Goal: Task Accomplishment & Management: Use online tool/utility

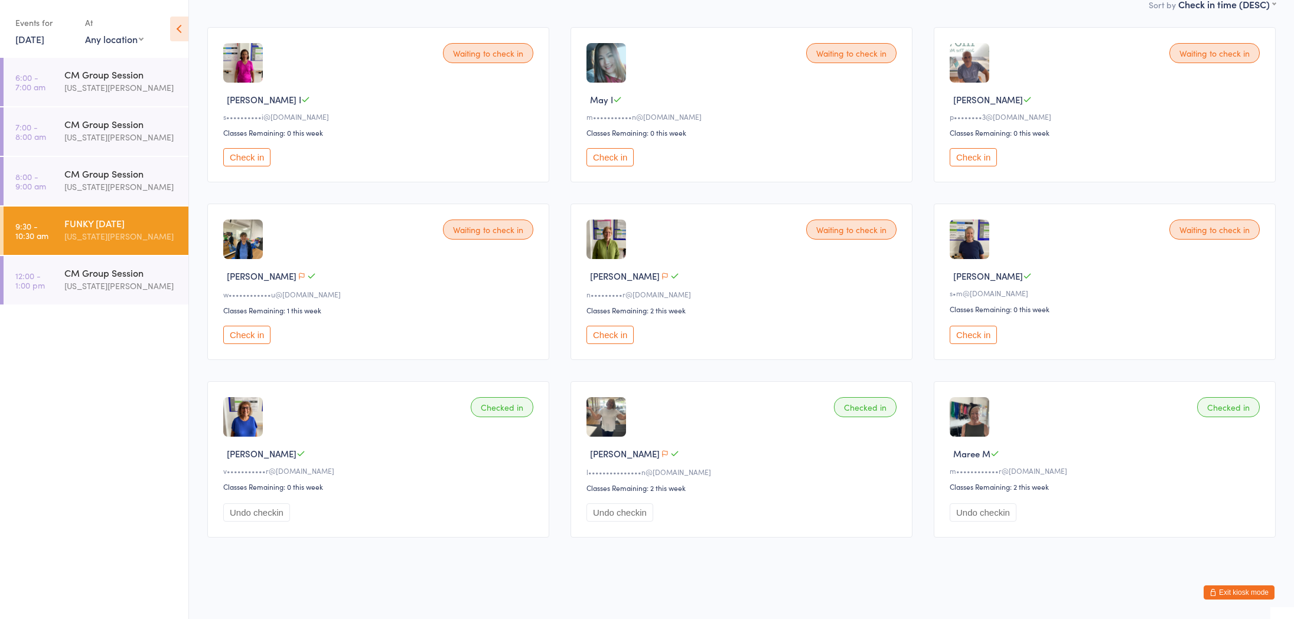
click at [1248, 592] on button "Exit kiosk mode" at bounding box center [1238, 593] width 71 height 14
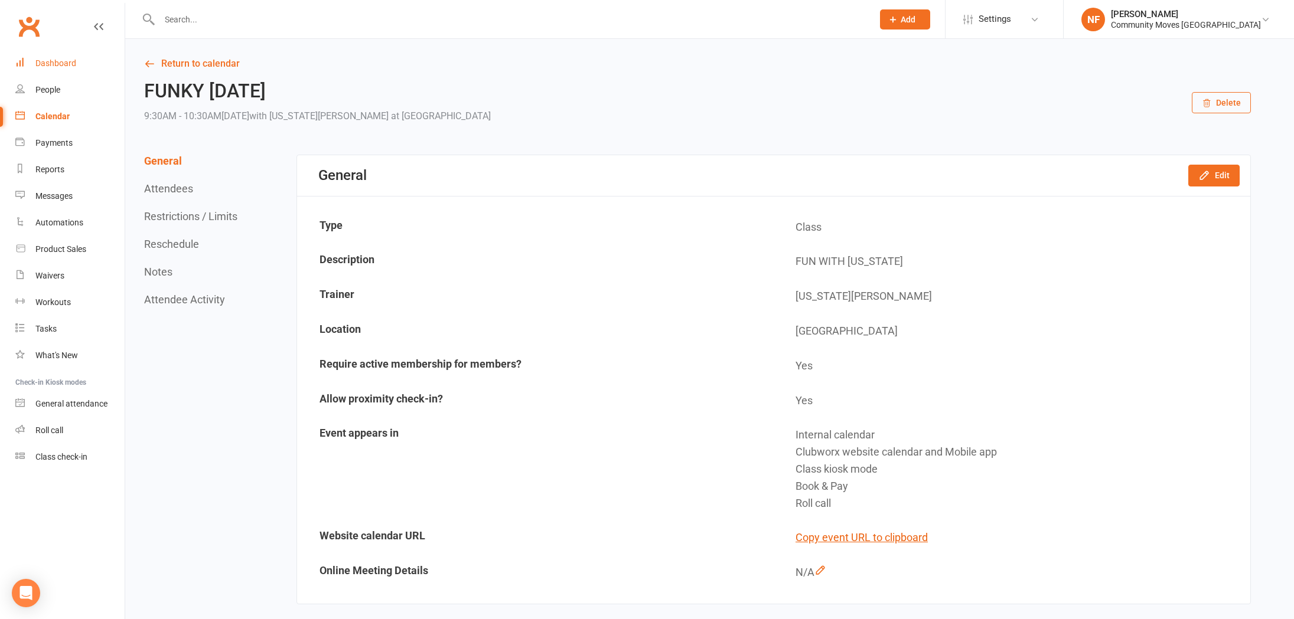
click at [63, 61] on div "Dashboard" at bounding box center [55, 62] width 41 height 9
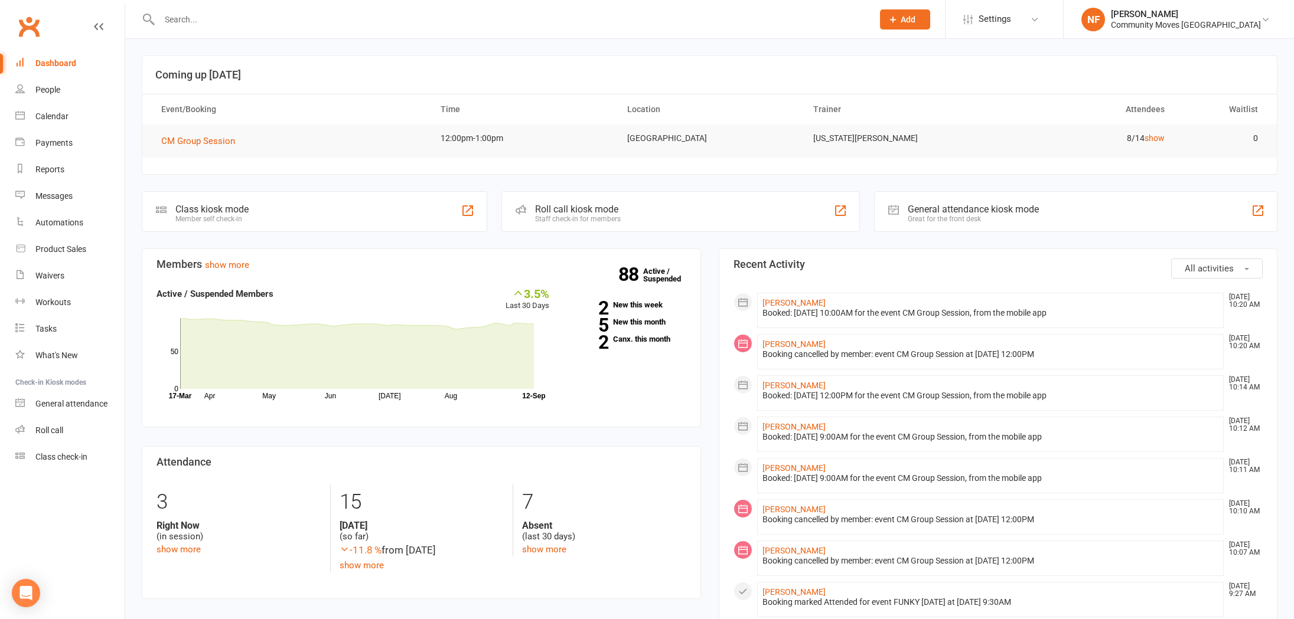
click at [99, 27] on icon at bounding box center [98, 26] width 9 height 9
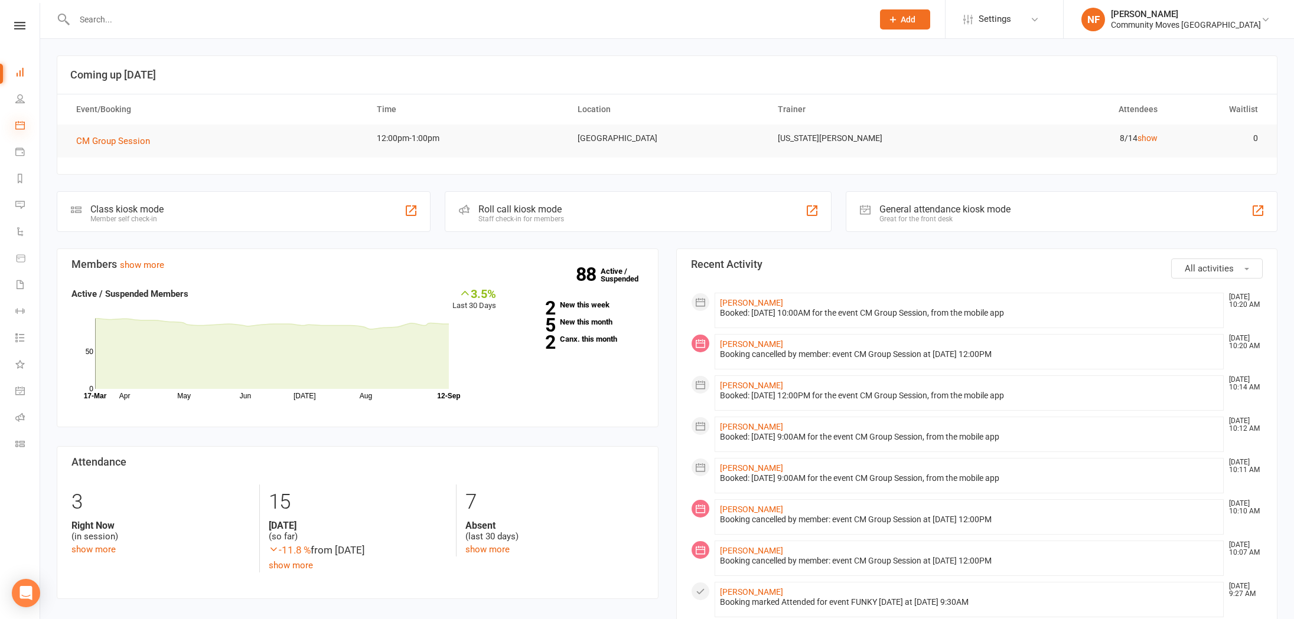
click at [24, 123] on icon at bounding box center [19, 124] width 9 height 9
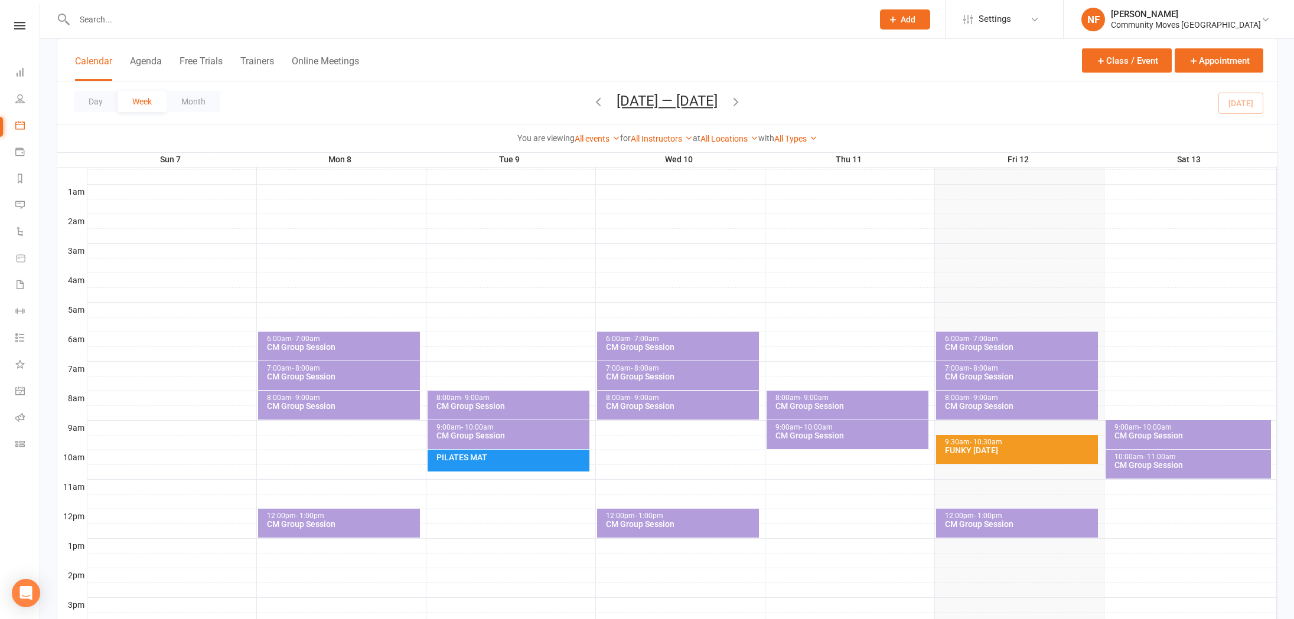
scroll to position [89, 0]
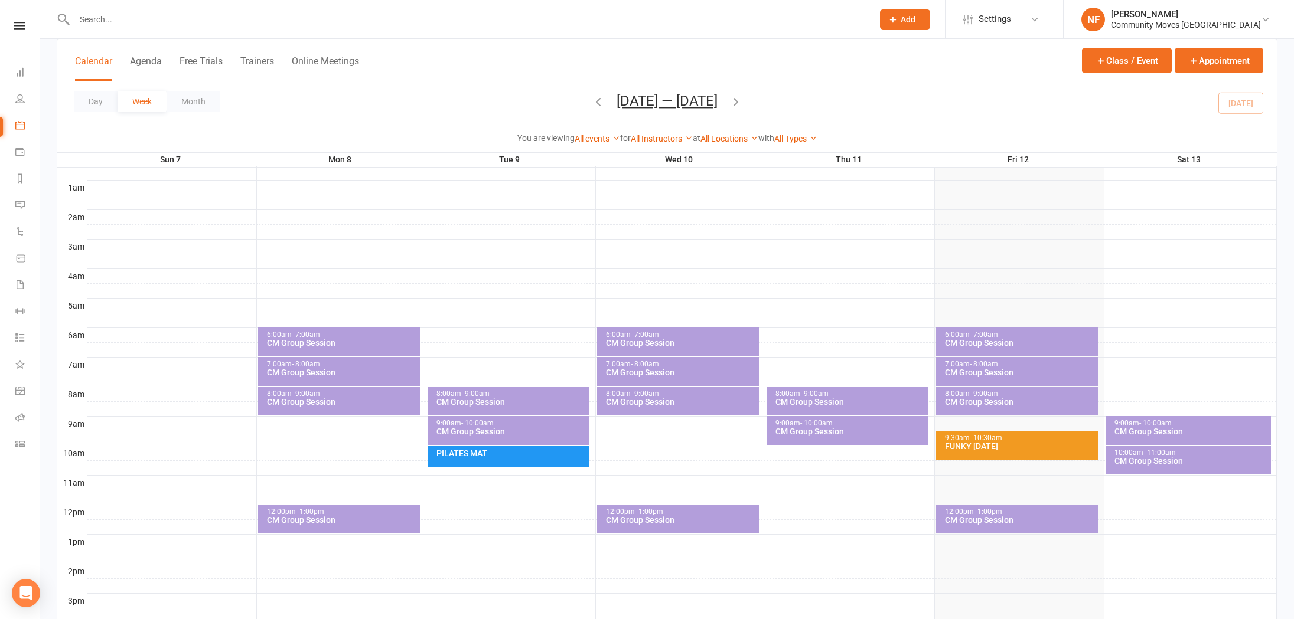
click at [1135, 457] on div "CM Group Session" at bounding box center [1190, 461] width 155 height 8
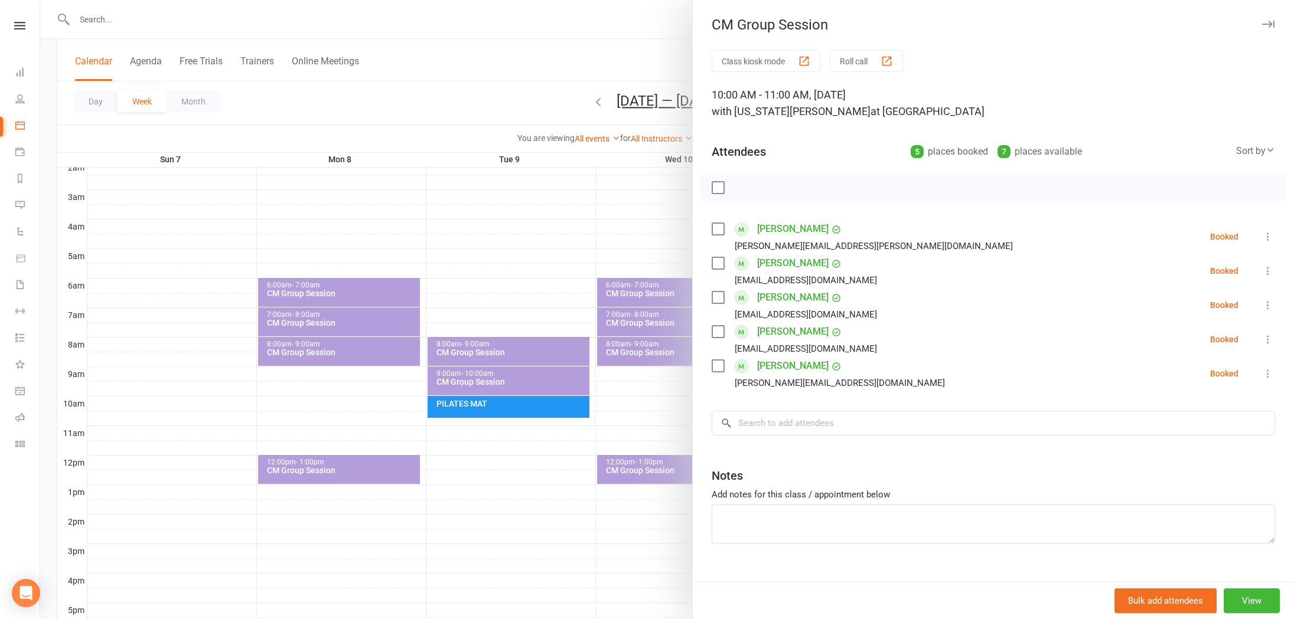
scroll to position [139, 0]
click at [625, 247] on div at bounding box center [666, 309] width 1253 height 619
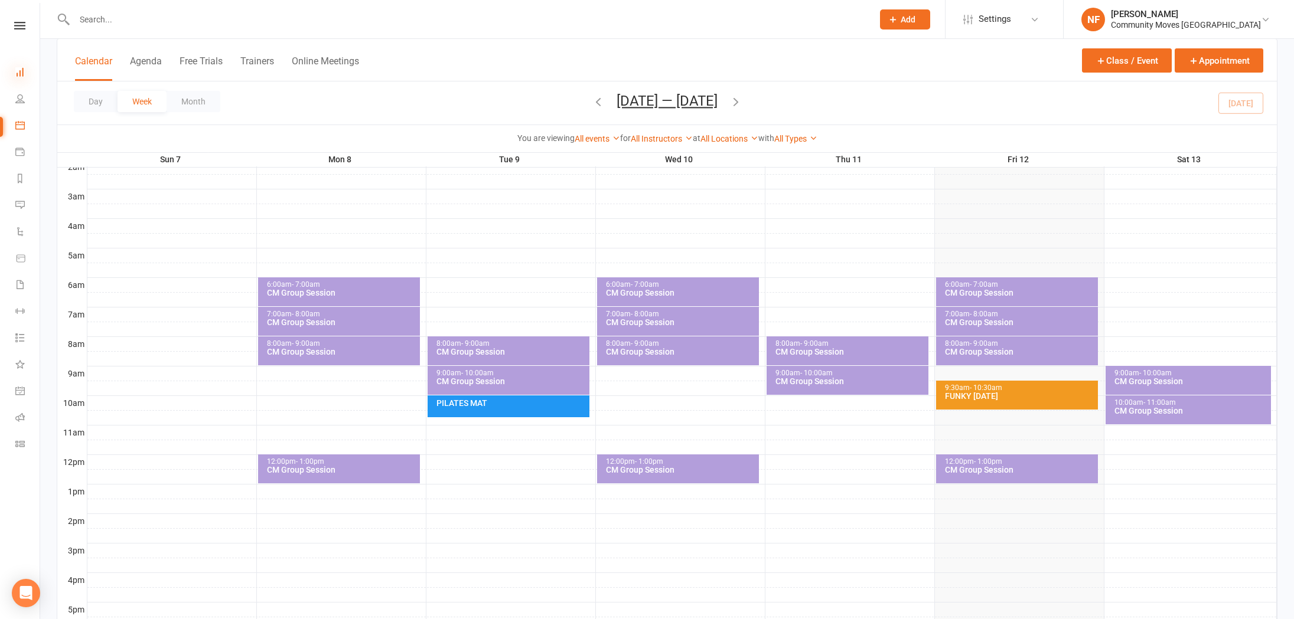
click at [19, 73] on icon at bounding box center [19, 71] width 9 height 9
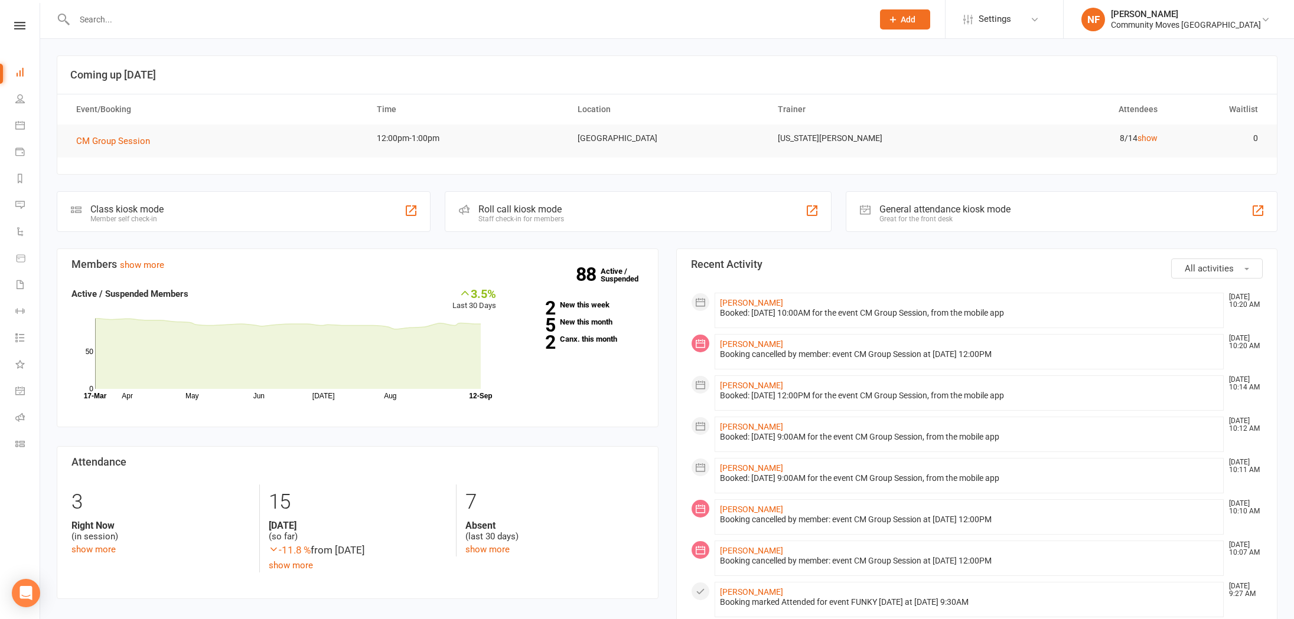
click at [339, 139] on td "CM Group Session" at bounding box center [216, 141] width 301 height 33
click at [370, 211] on div "Class kiosk mode Member self check-in" at bounding box center [244, 211] width 374 height 41
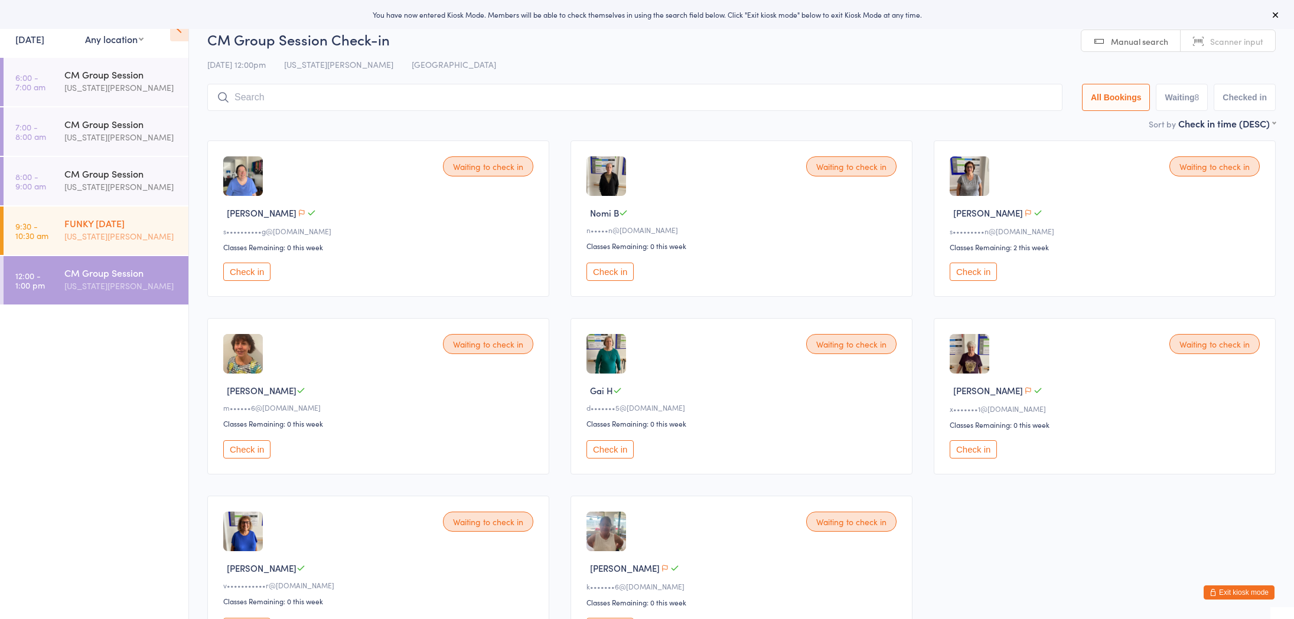
click at [117, 225] on div "FUNKY [DATE]" at bounding box center [121, 223] width 114 height 13
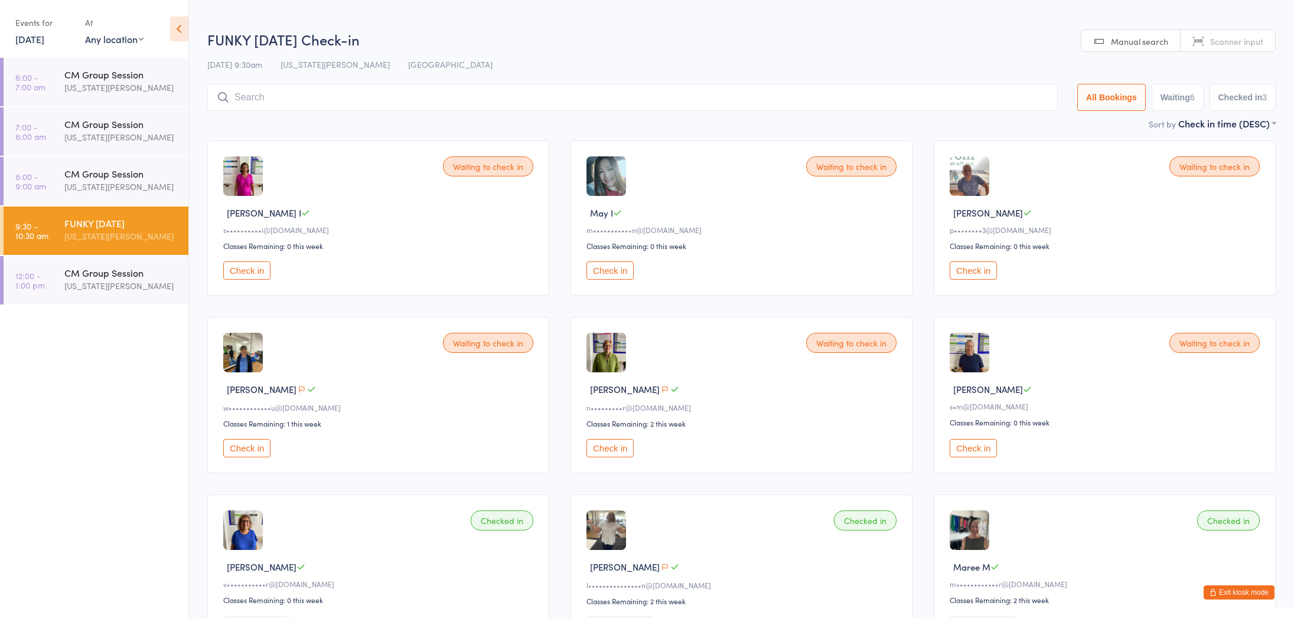
click at [241, 271] on button "Check in" at bounding box center [246, 271] width 47 height 18
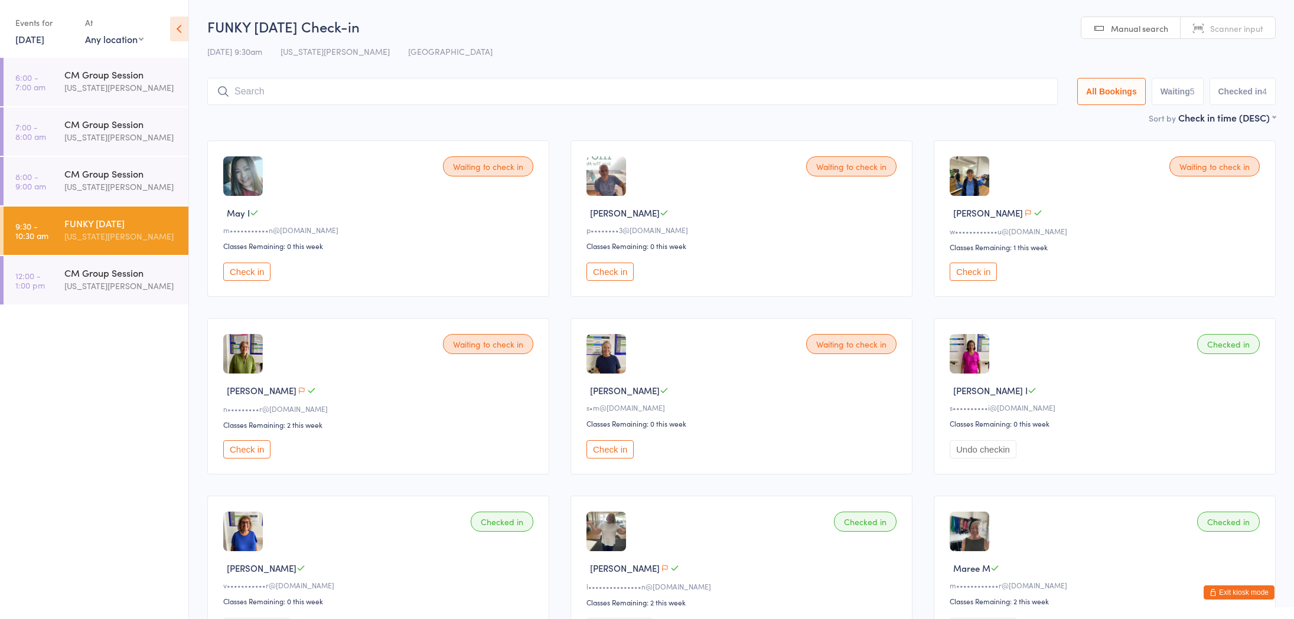
click at [233, 277] on button "Check in" at bounding box center [246, 272] width 47 height 18
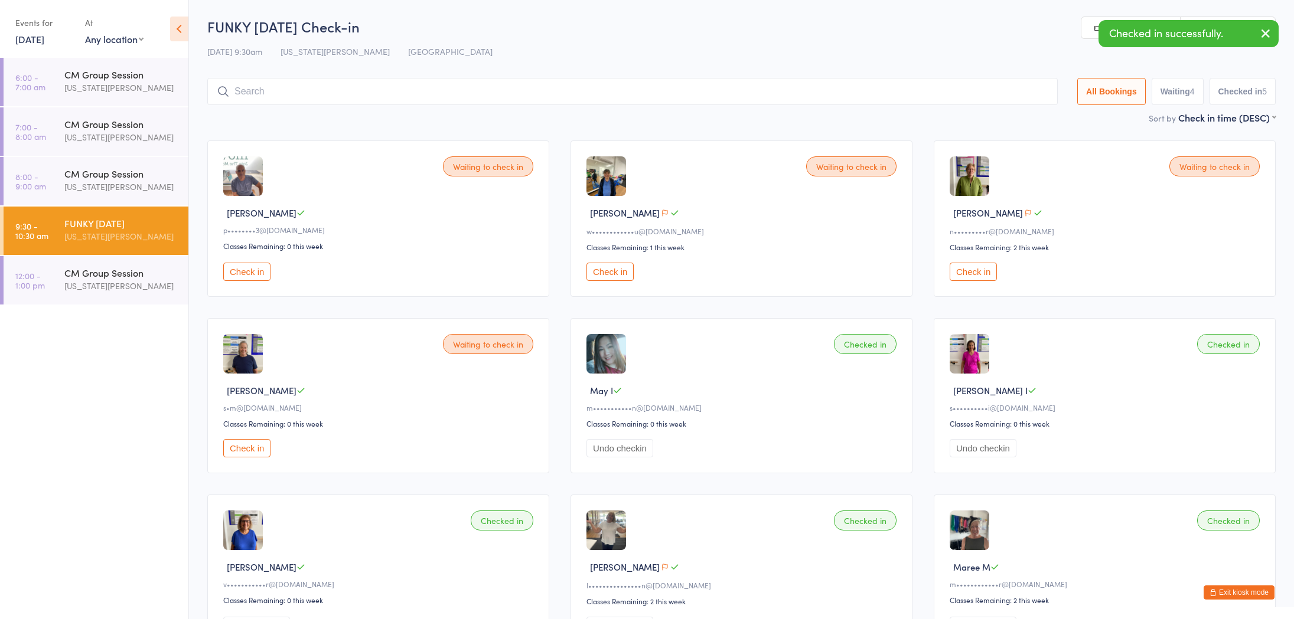
click at [240, 273] on button "Check in" at bounding box center [246, 272] width 47 height 18
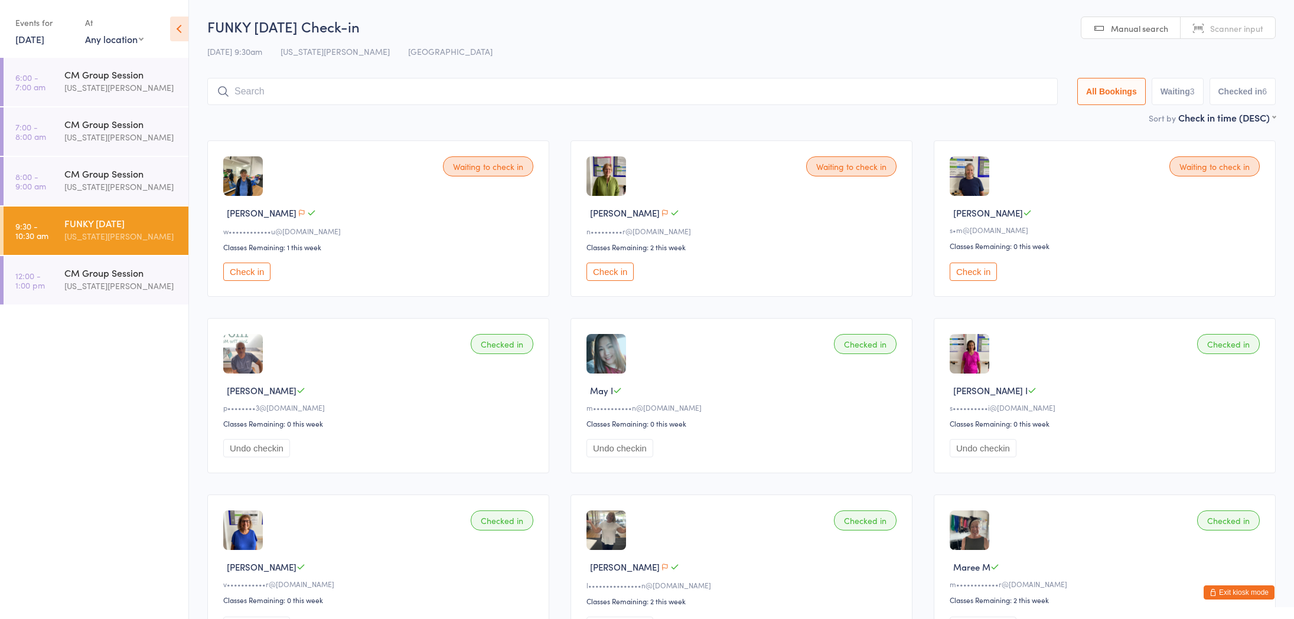
click at [243, 273] on button "Check in" at bounding box center [246, 272] width 47 height 18
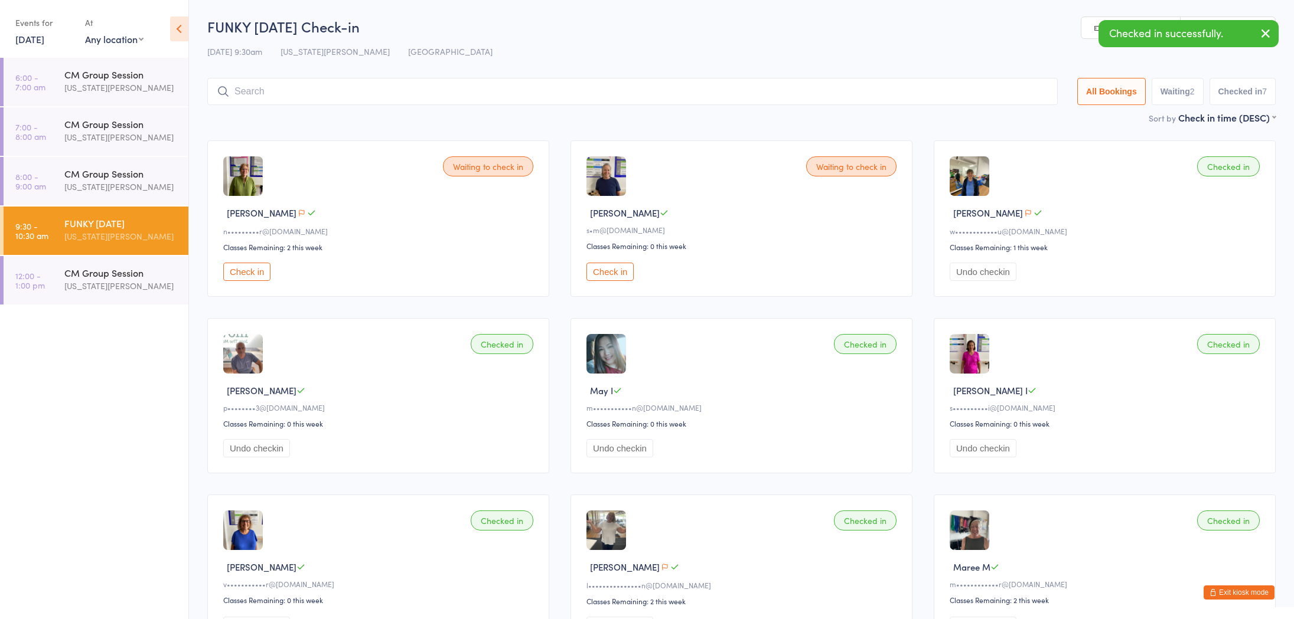
click at [249, 273] on button "Check in" at bounding box center [246, 272] width 47 height 18
click at [243, 272] on button "Check in" at bounding box center [246, 272] width 47 height 18
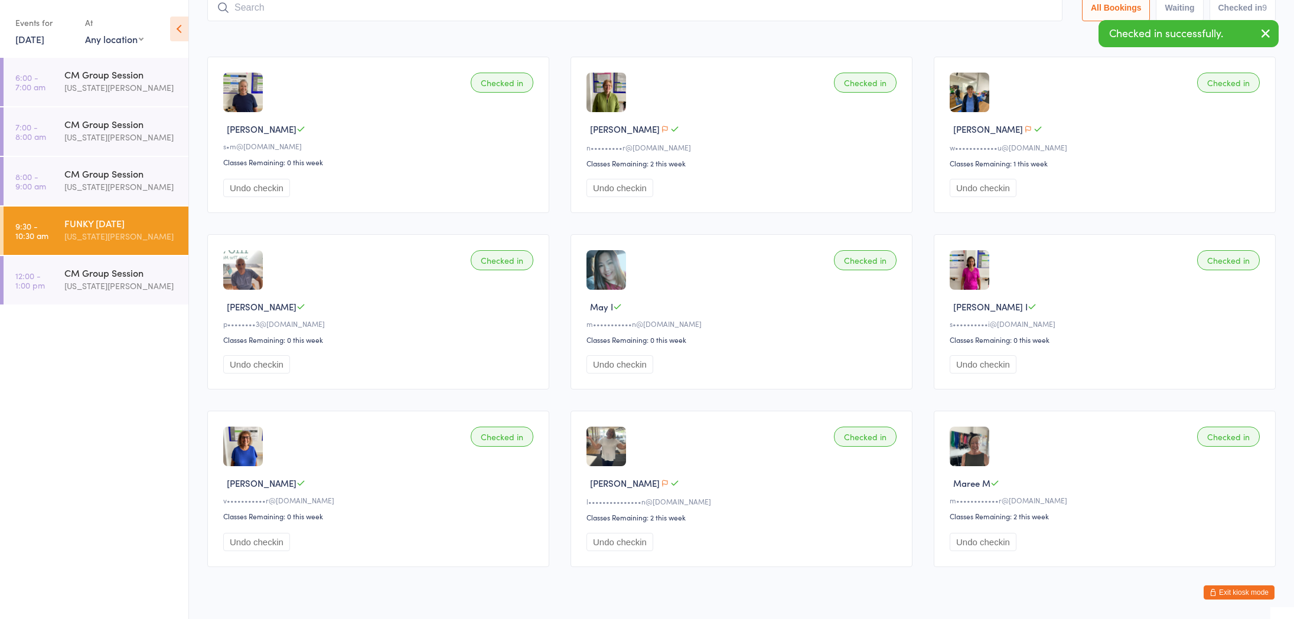
scroll to position [113, 0]
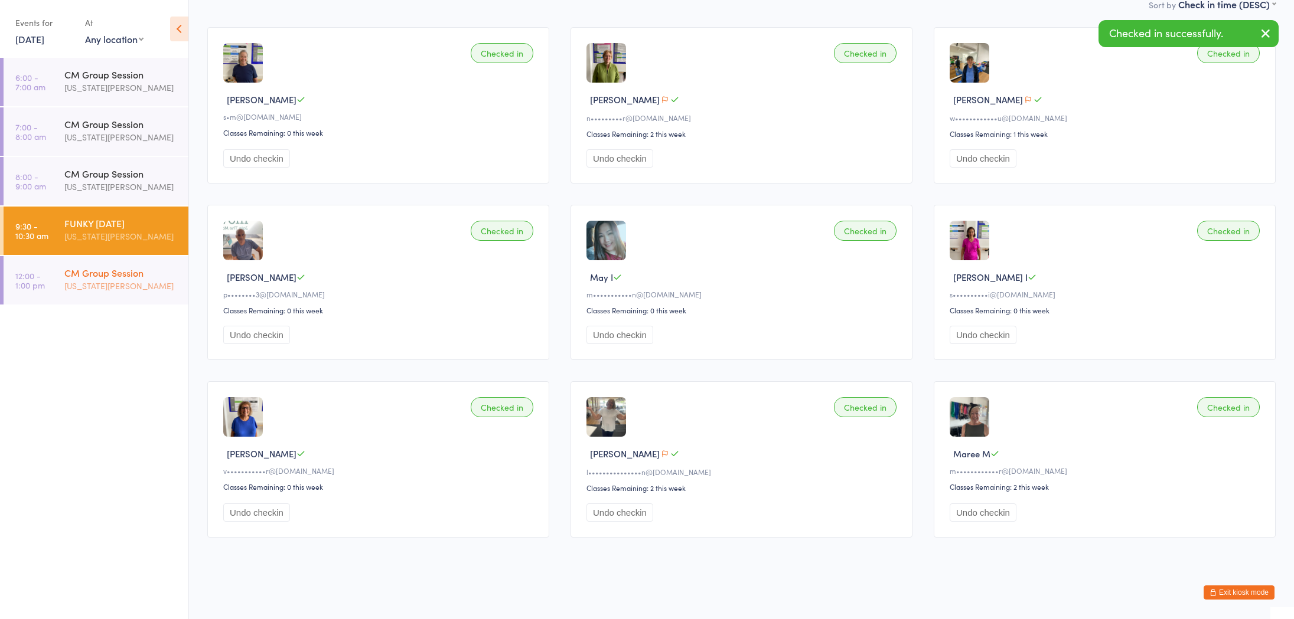
click at [125, 280] on div "[US_STATE][PERSON_NAME]" at bounding box center [121, 286] width 114 height 14
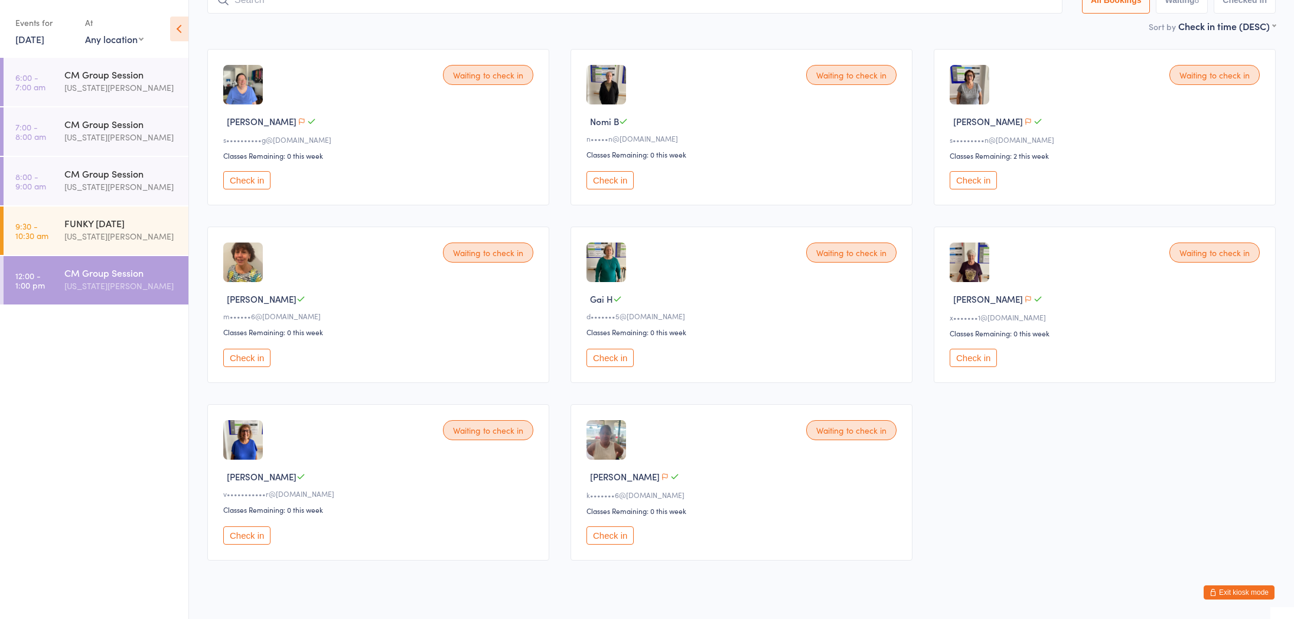
scroll to position [115, 0]
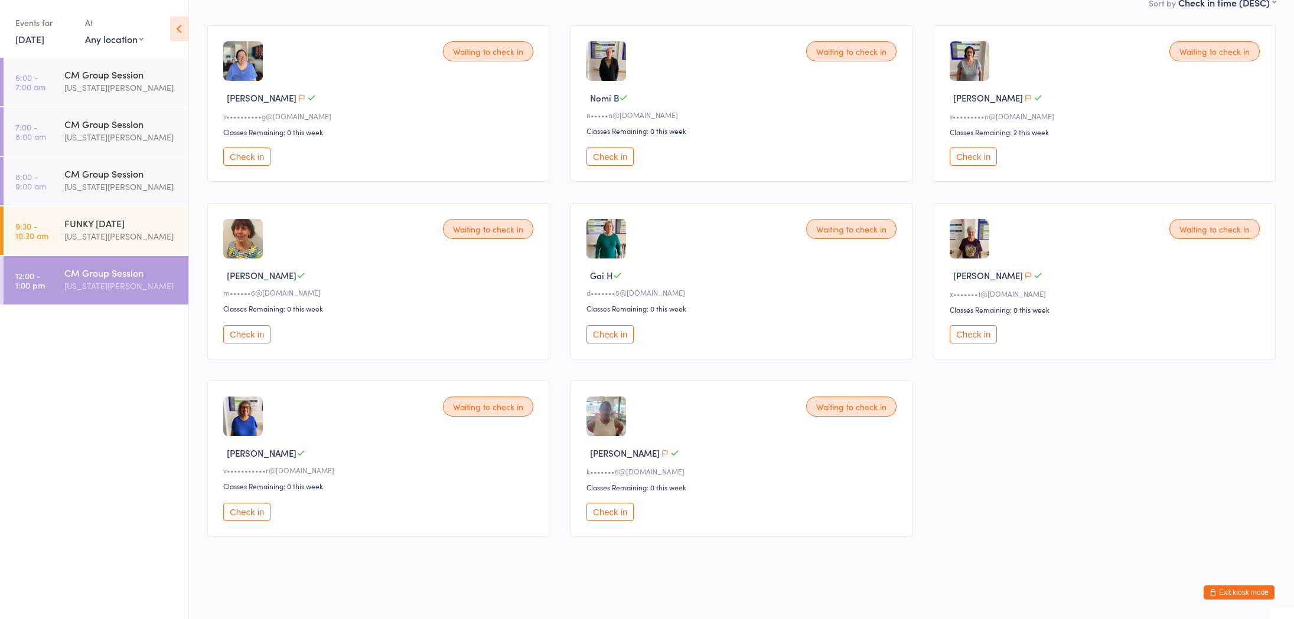
click at [146, 401] on ul "6:00 - 7:00 am CM Group Session [US_STATE][PERSON_NAME] 7:00 - 8:00 am CM Group…" at bounding box center [94, 338] width 188 height 561
